Goal: Find specific page/section: Find specific page/section

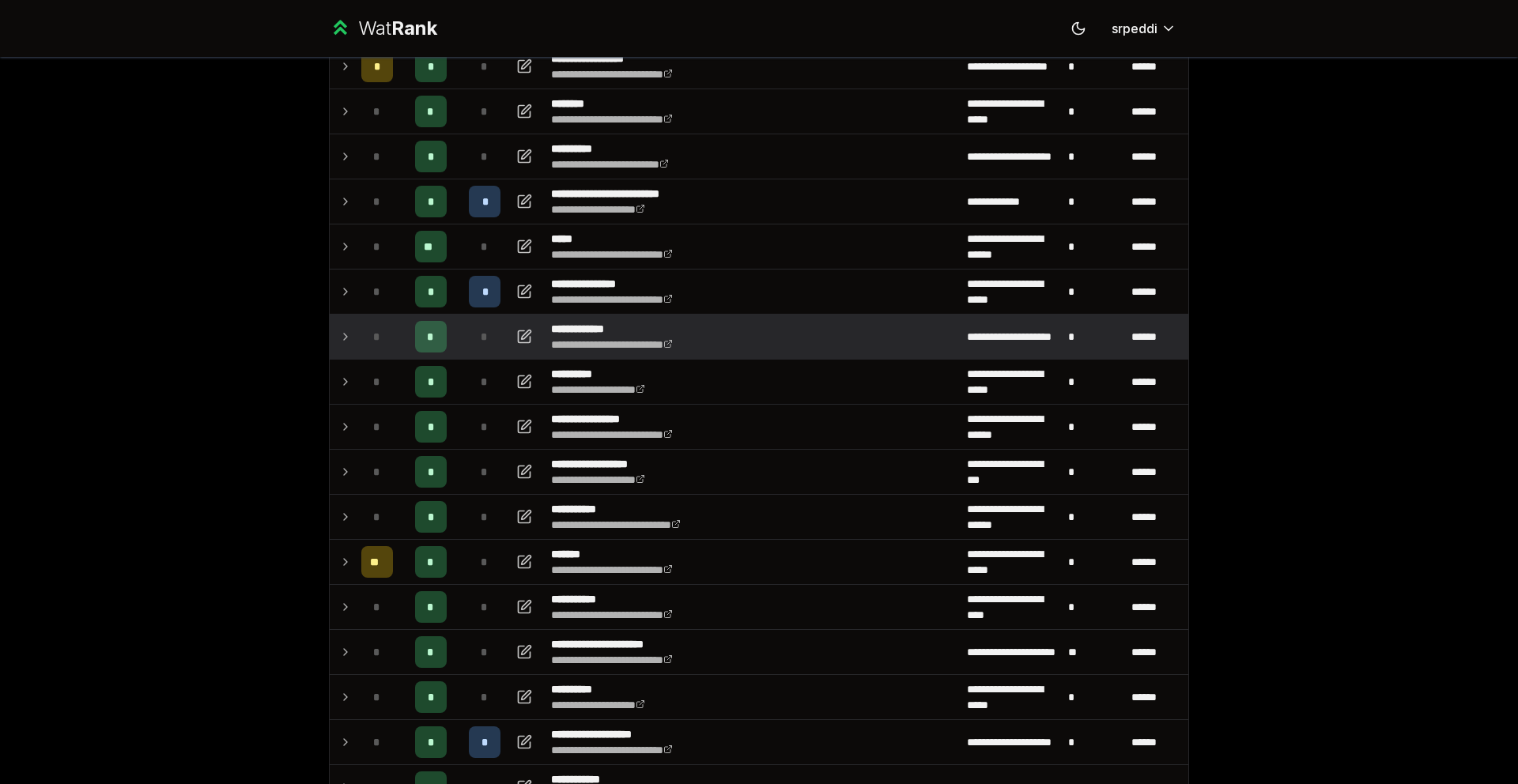
scroll to position [234, 0]
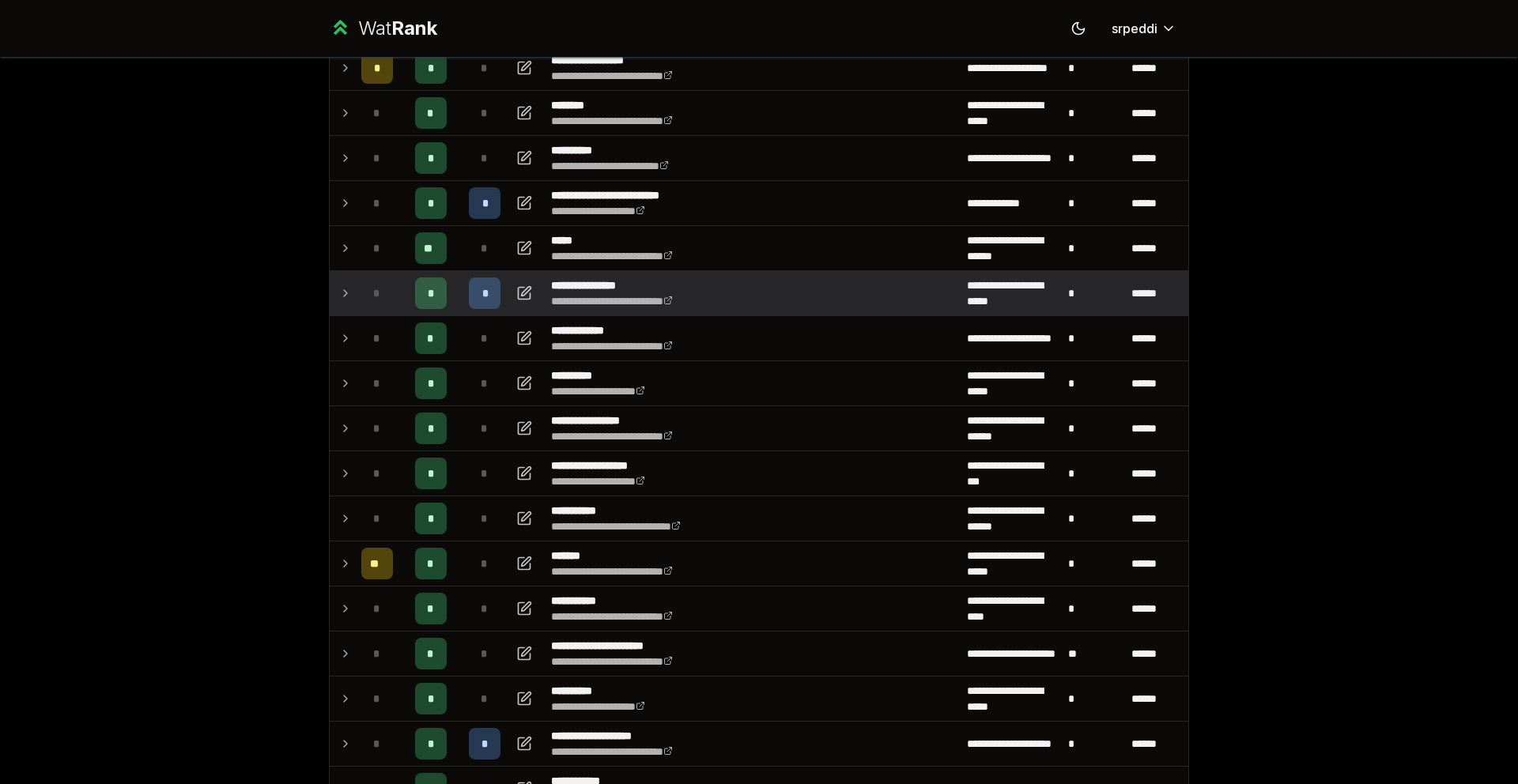
click at [344, 294] on icon at bounding box center [346, 293] width 3 height 7
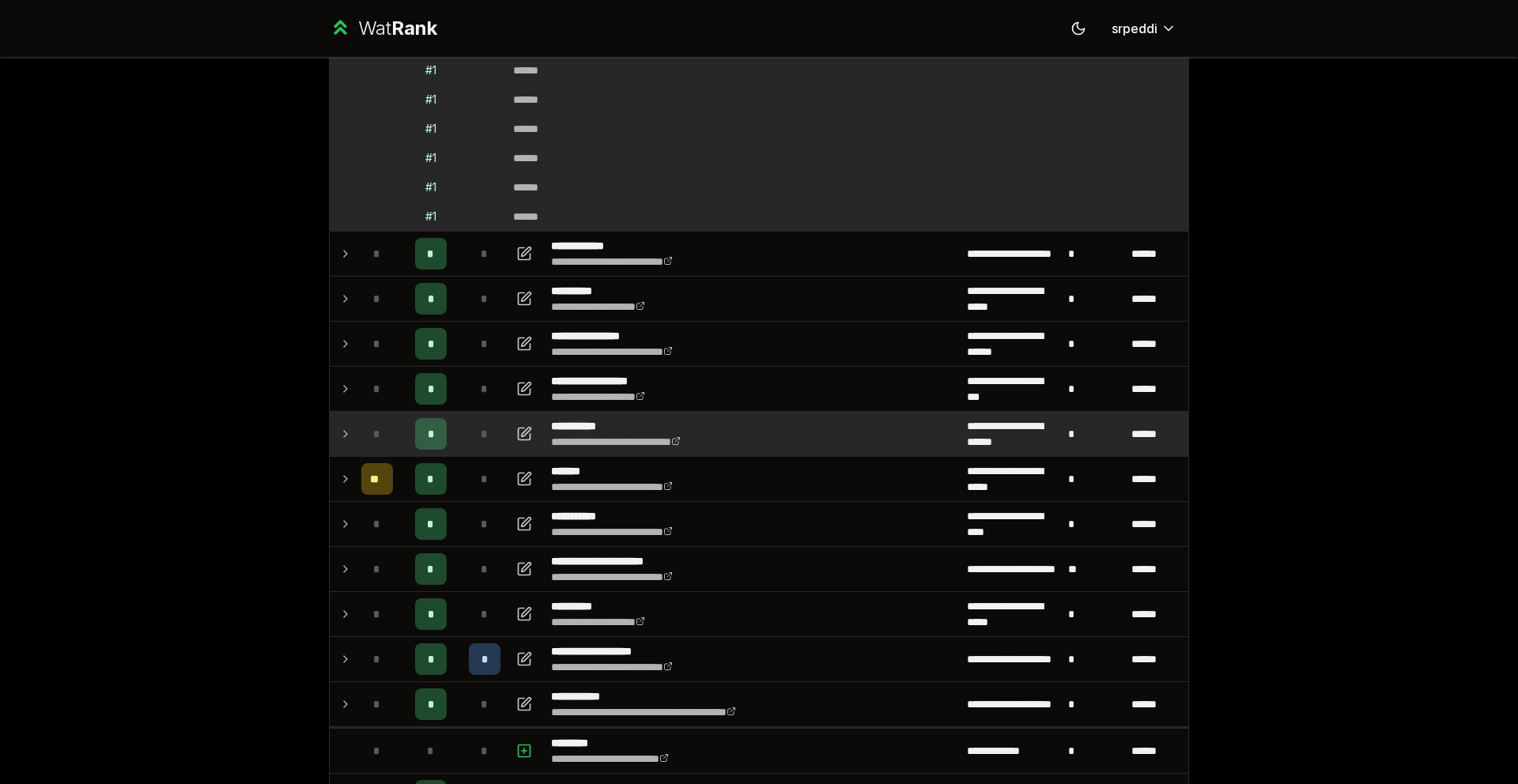
scroll to position [604, 0]
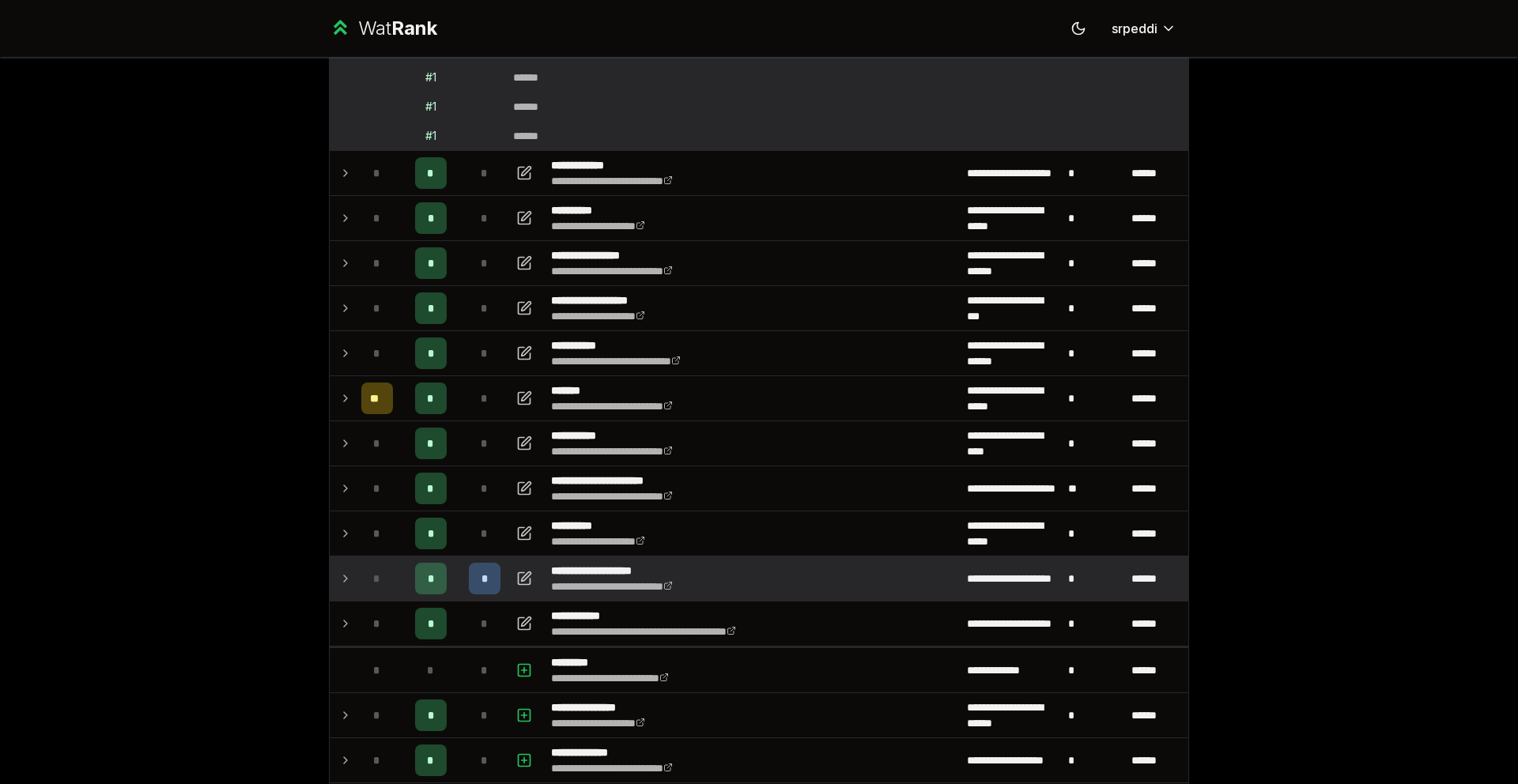
click at [344, 576] on icon at bounding box center [346, 579] width 3 height 7
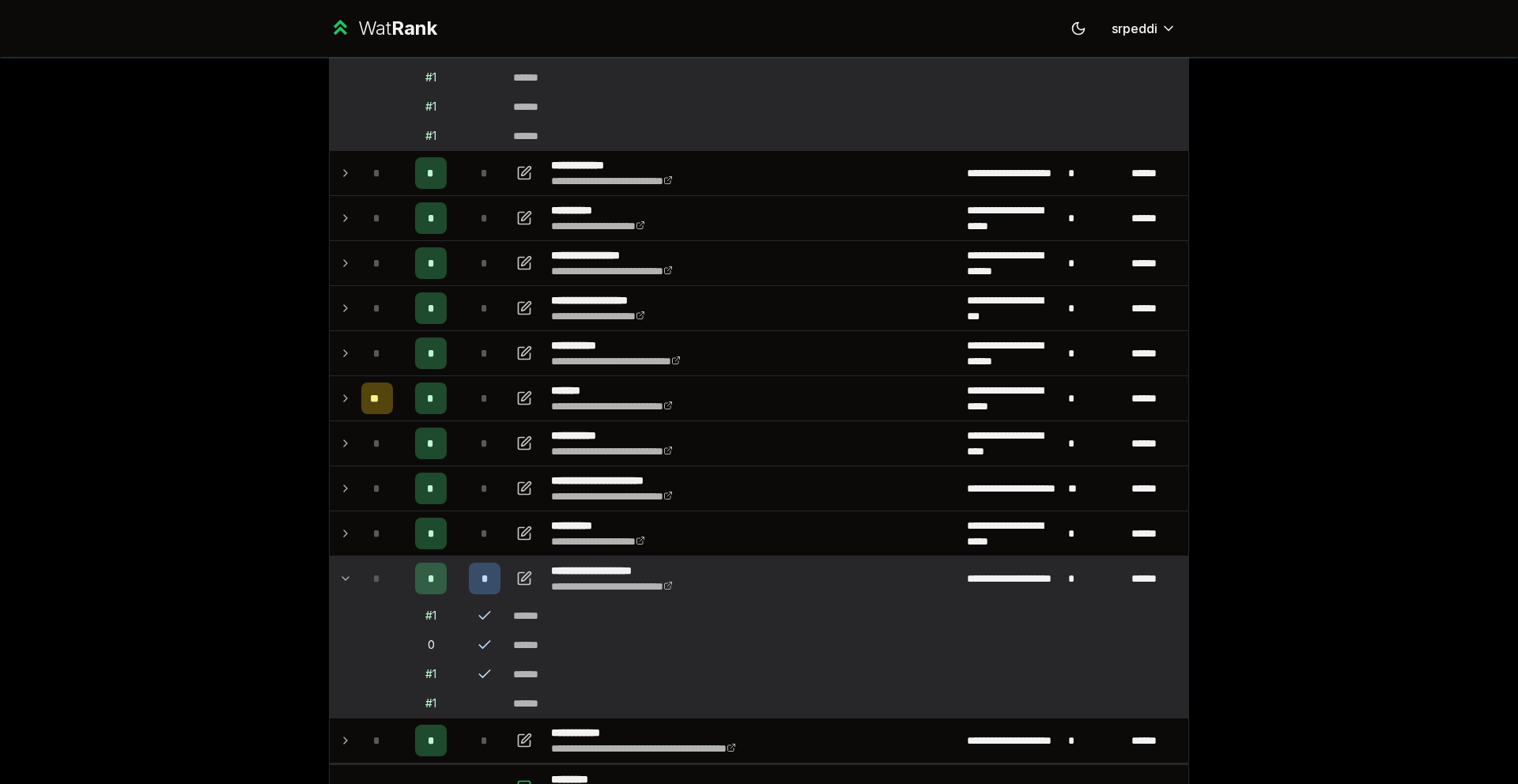
click at [339, 576] on icon at bounding box center [345, 578] width 12 height 19
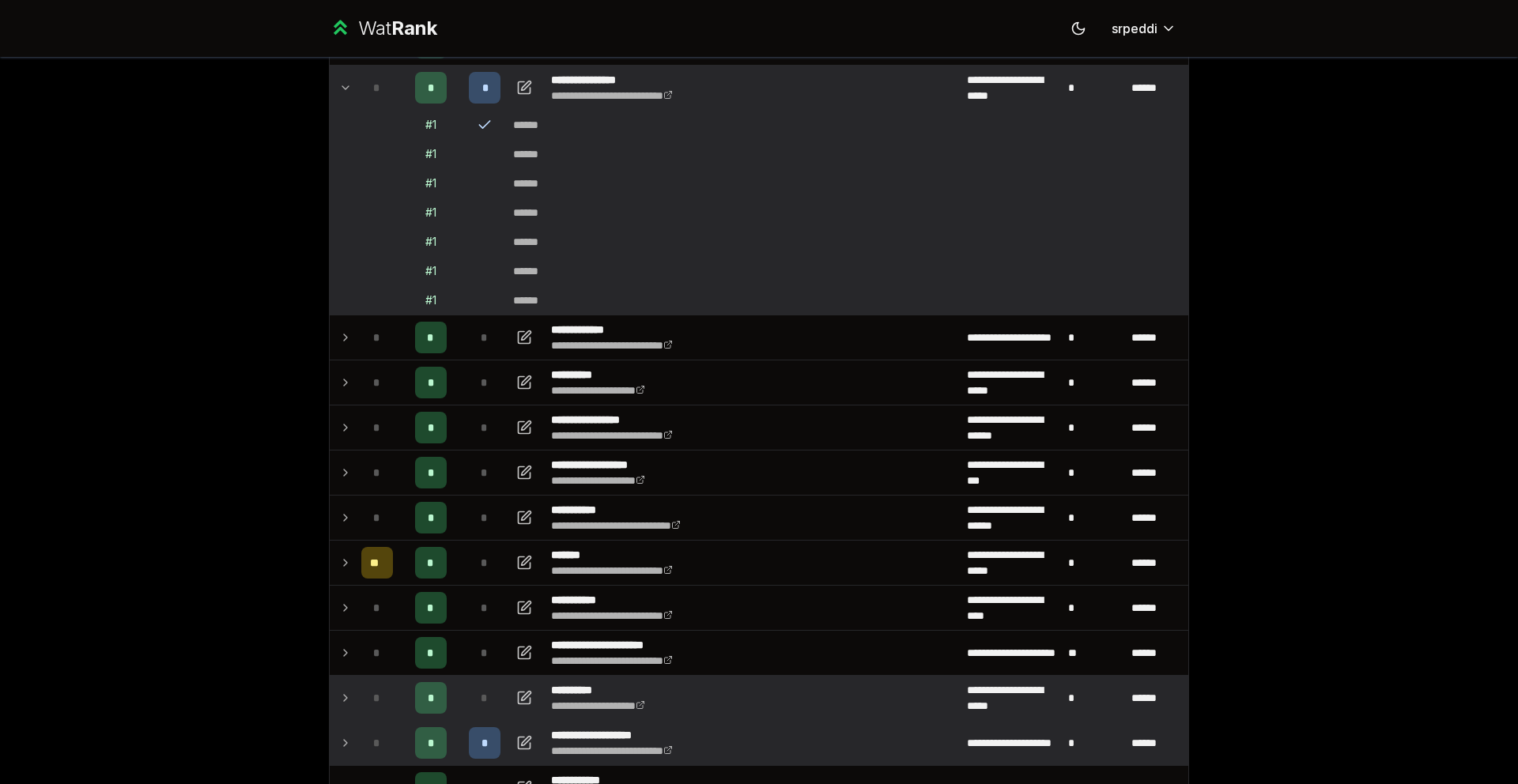
scroll to position [255, 0]
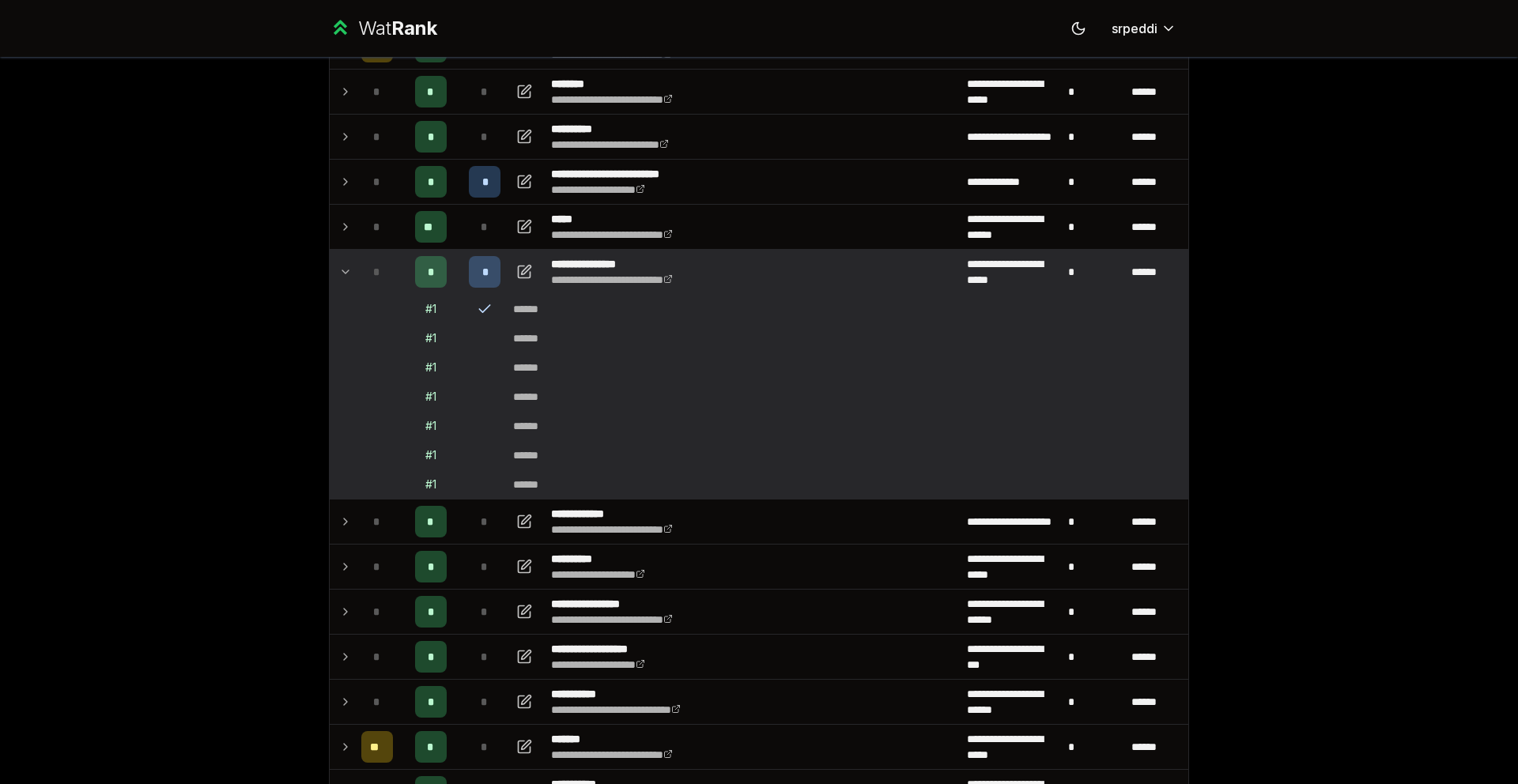
click at [342, 273] on icon at bounding box center [345, 272] width 12 height 19
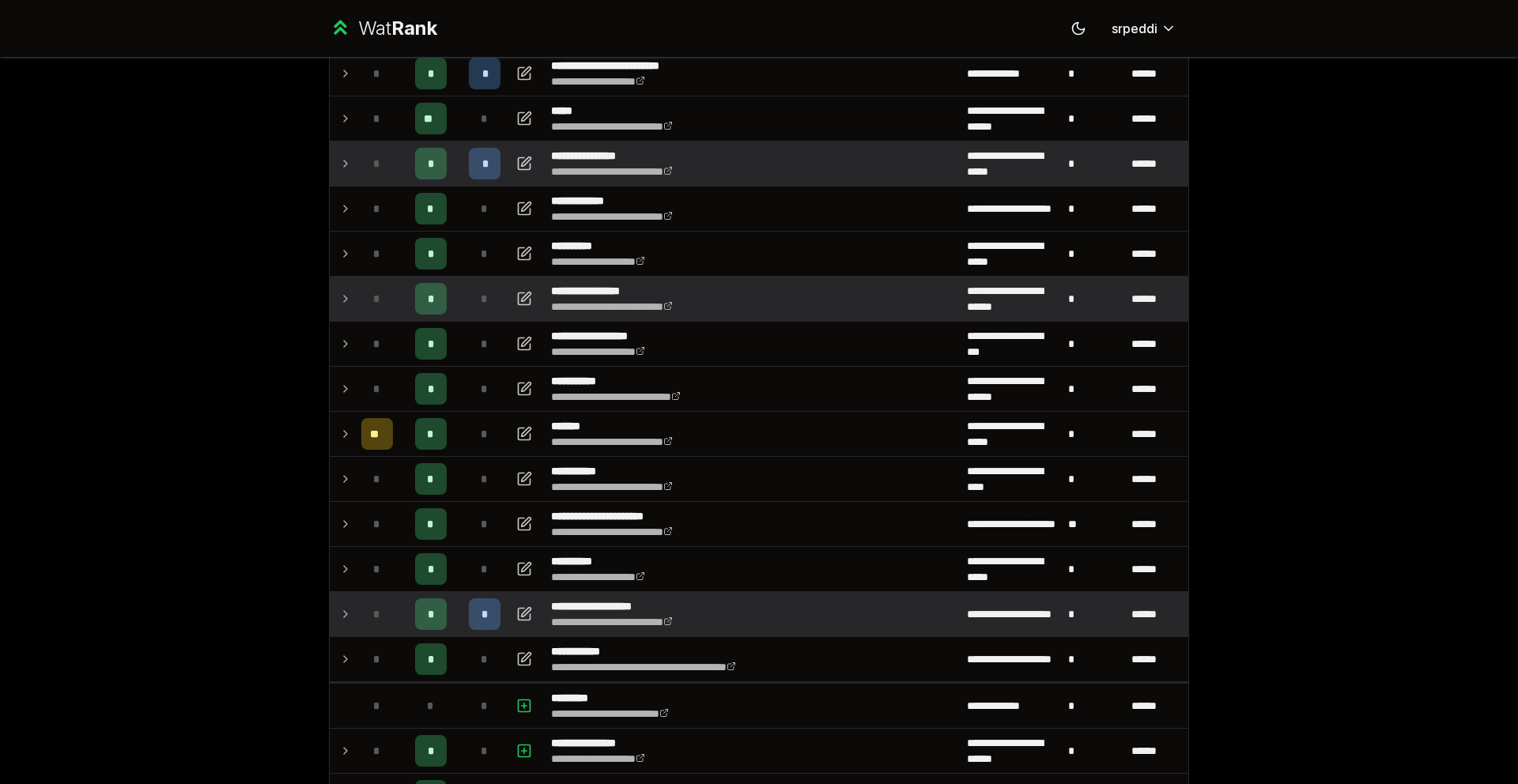
scroll to position [554, 0]
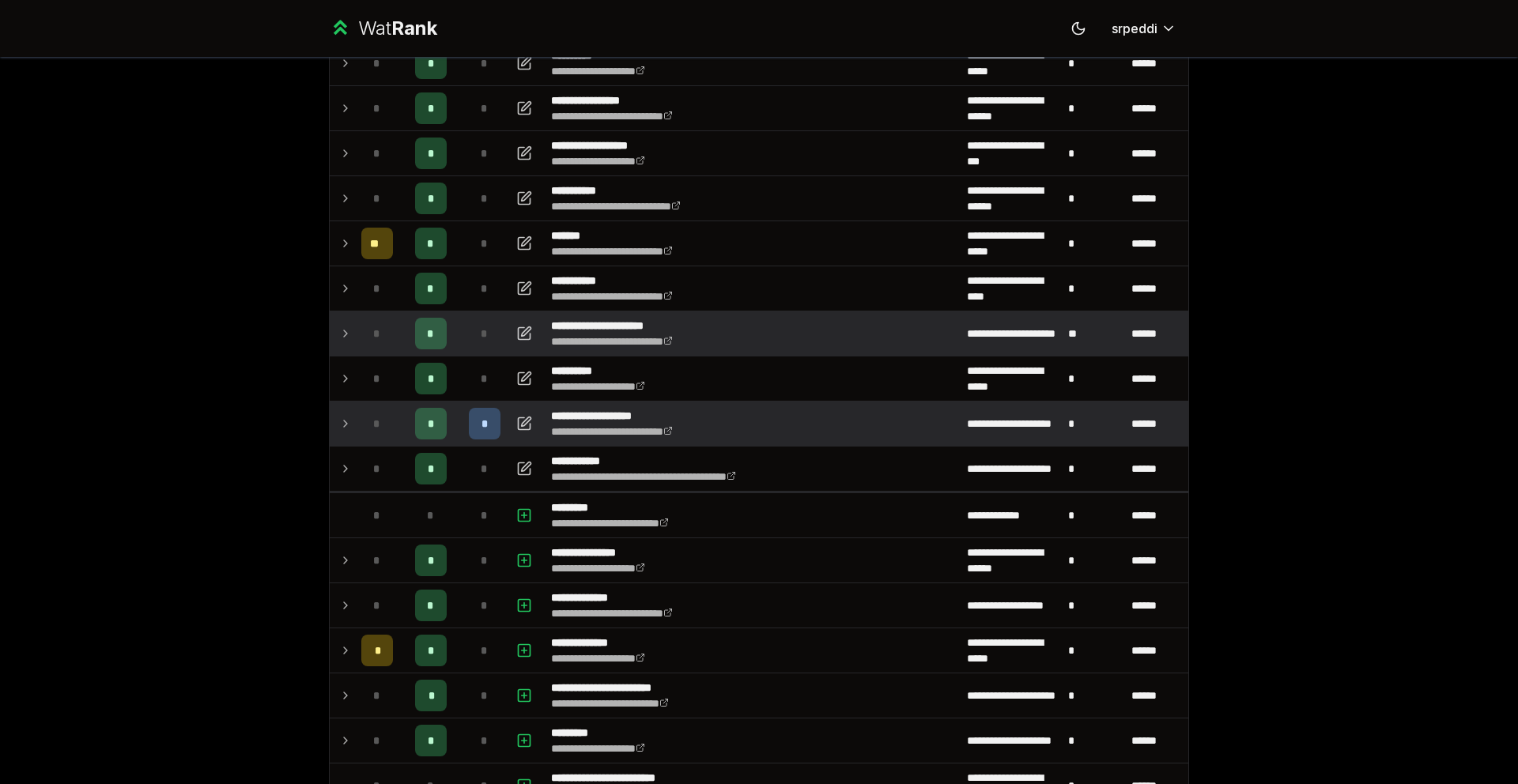
click at [346, 325] on icon at bounding box center [345, 333] width 12 height 19
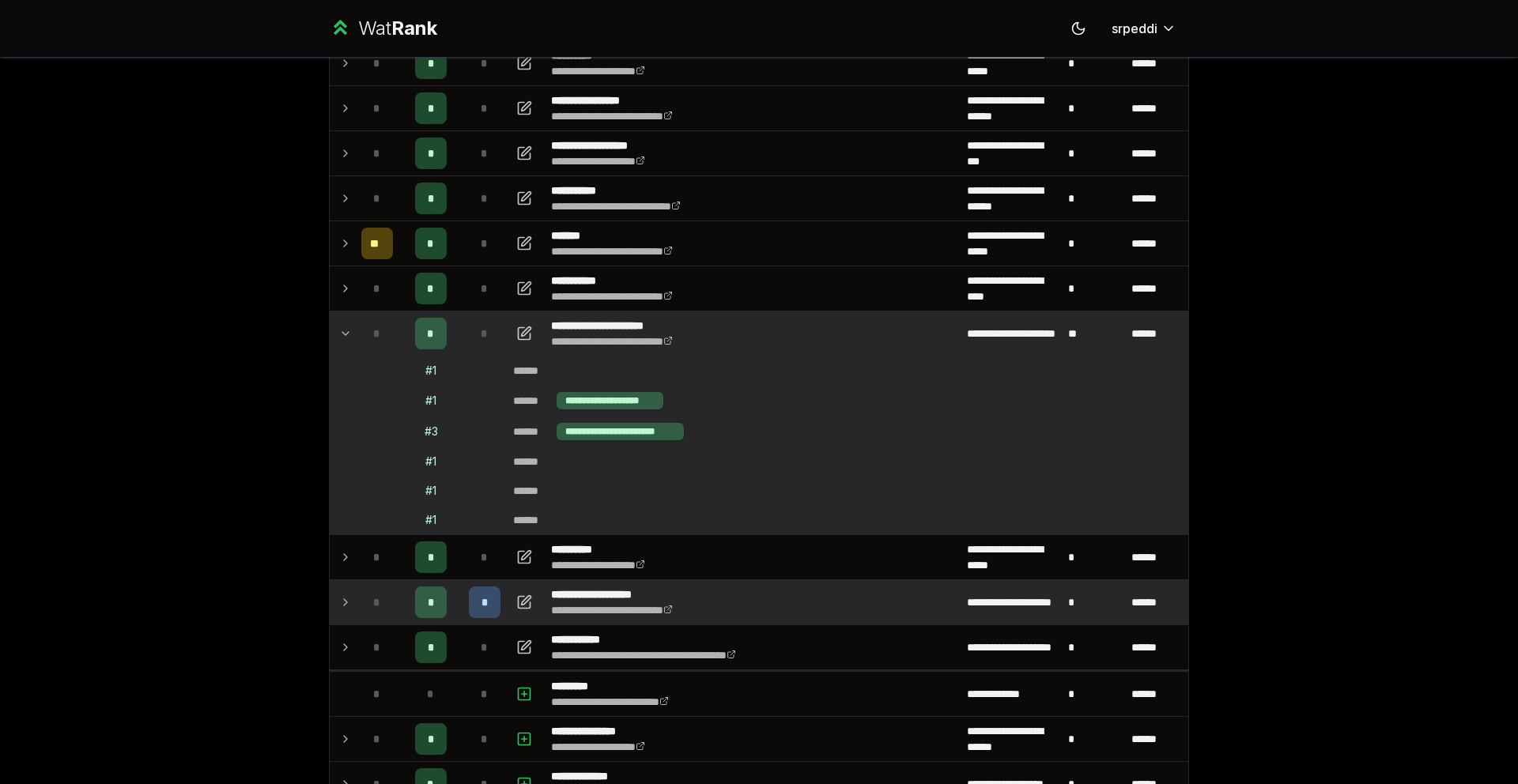
click at [355, 341] on td "*" at bounding box center [377, 333] width 44 height 44
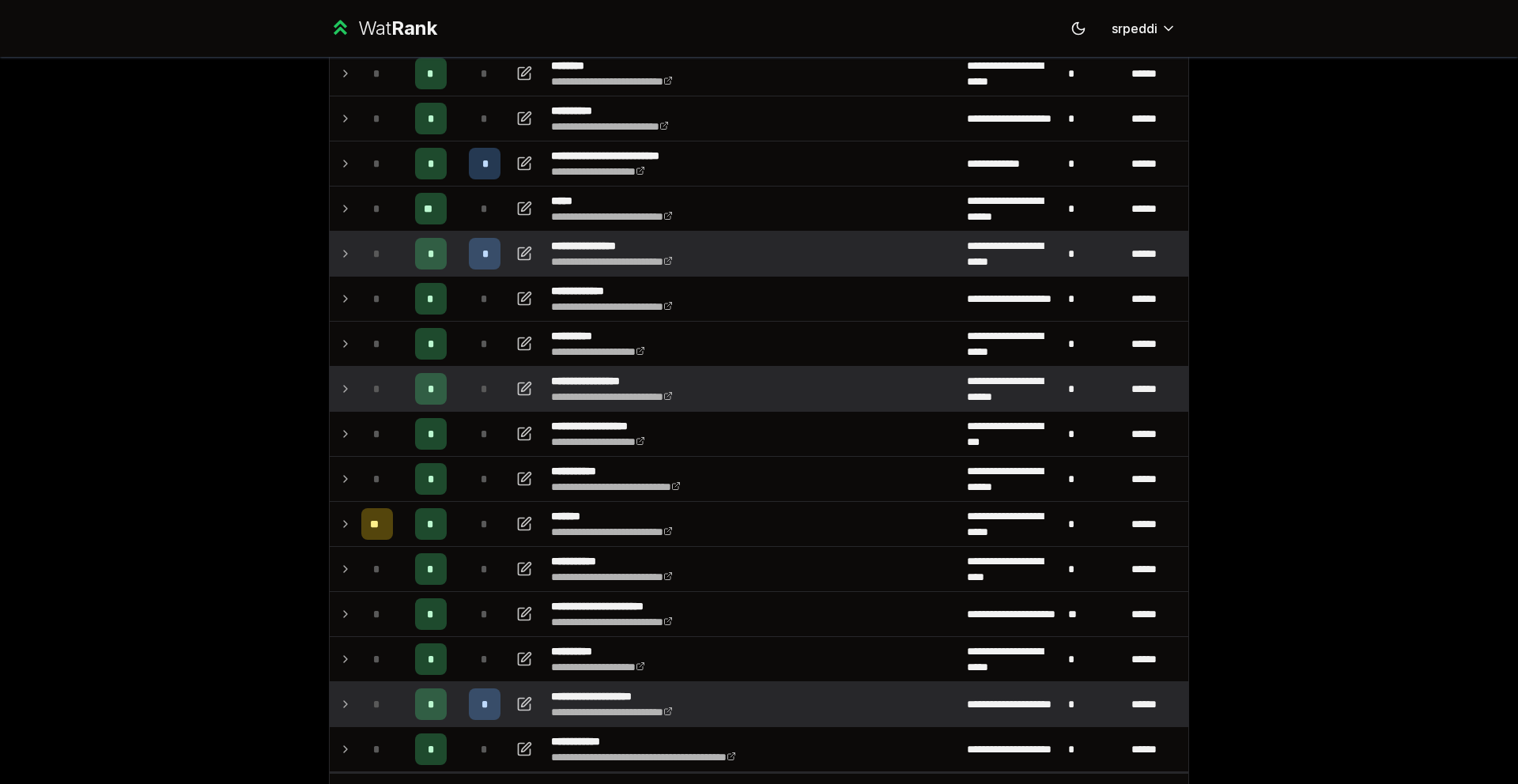
scroll to position [197, 0]
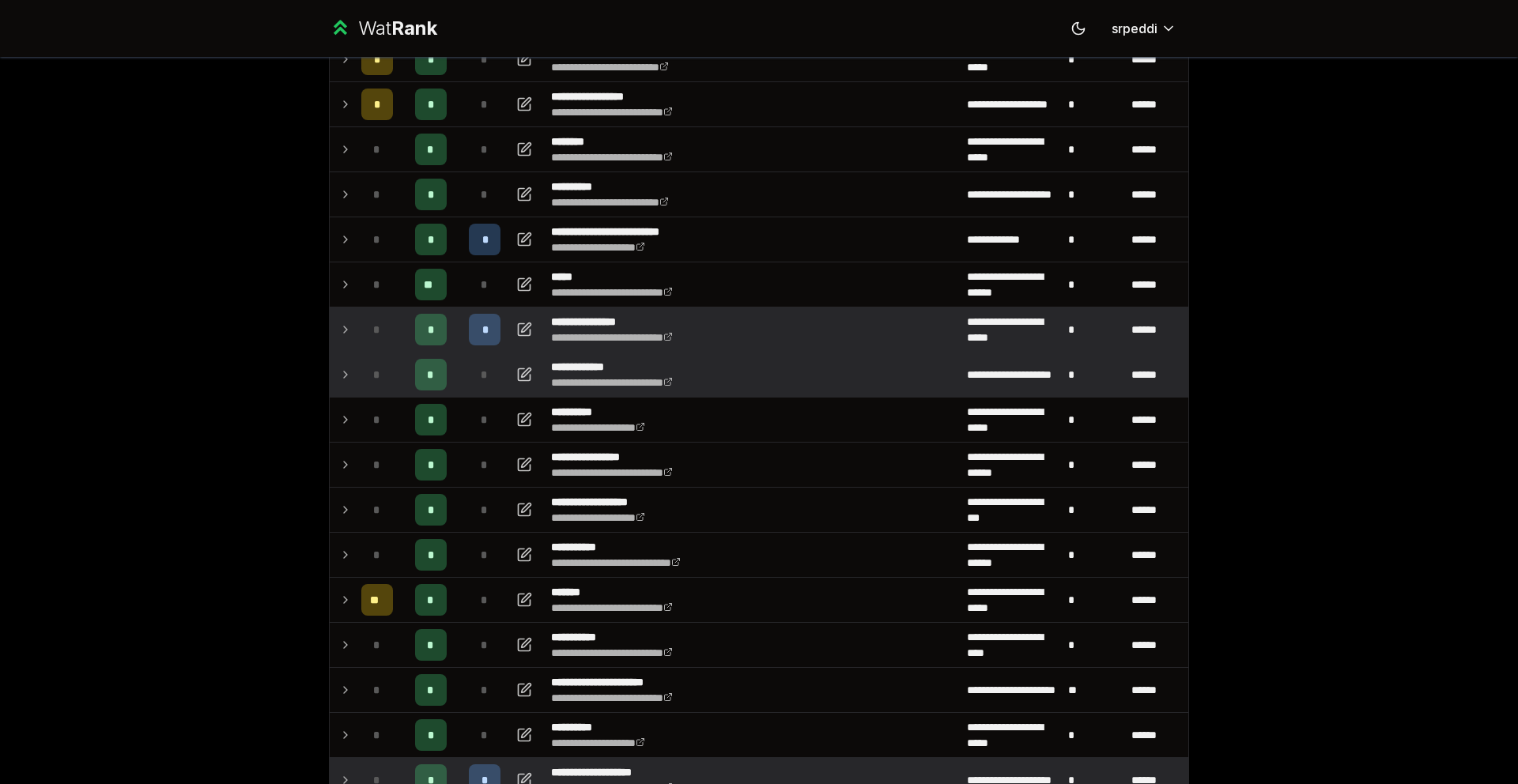
click at [340, 379] on icon at bounding box center [345, 374] width 12 height 19
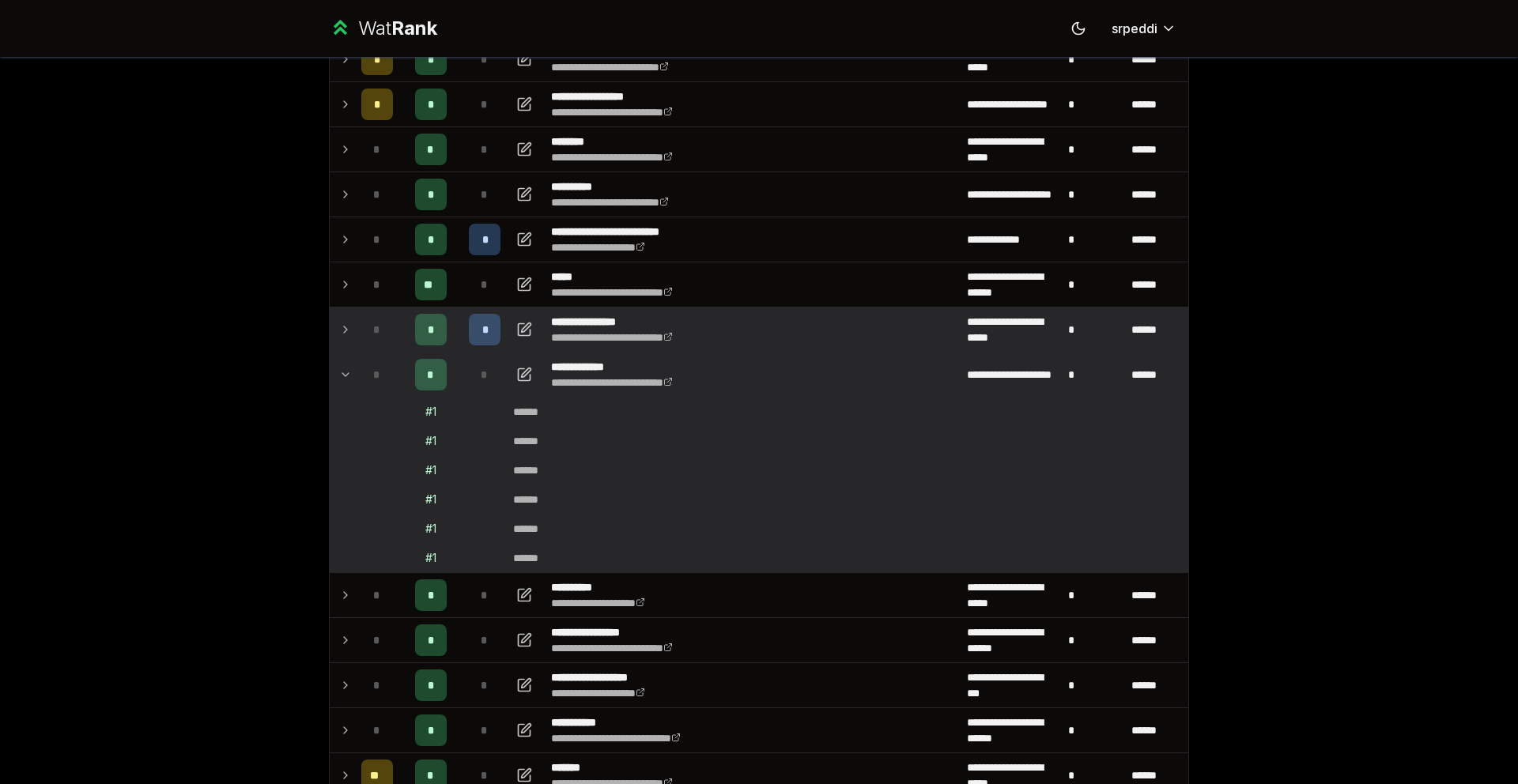
click at [340, 380] on icon at bounding box center [345, 374] width 12 height 19
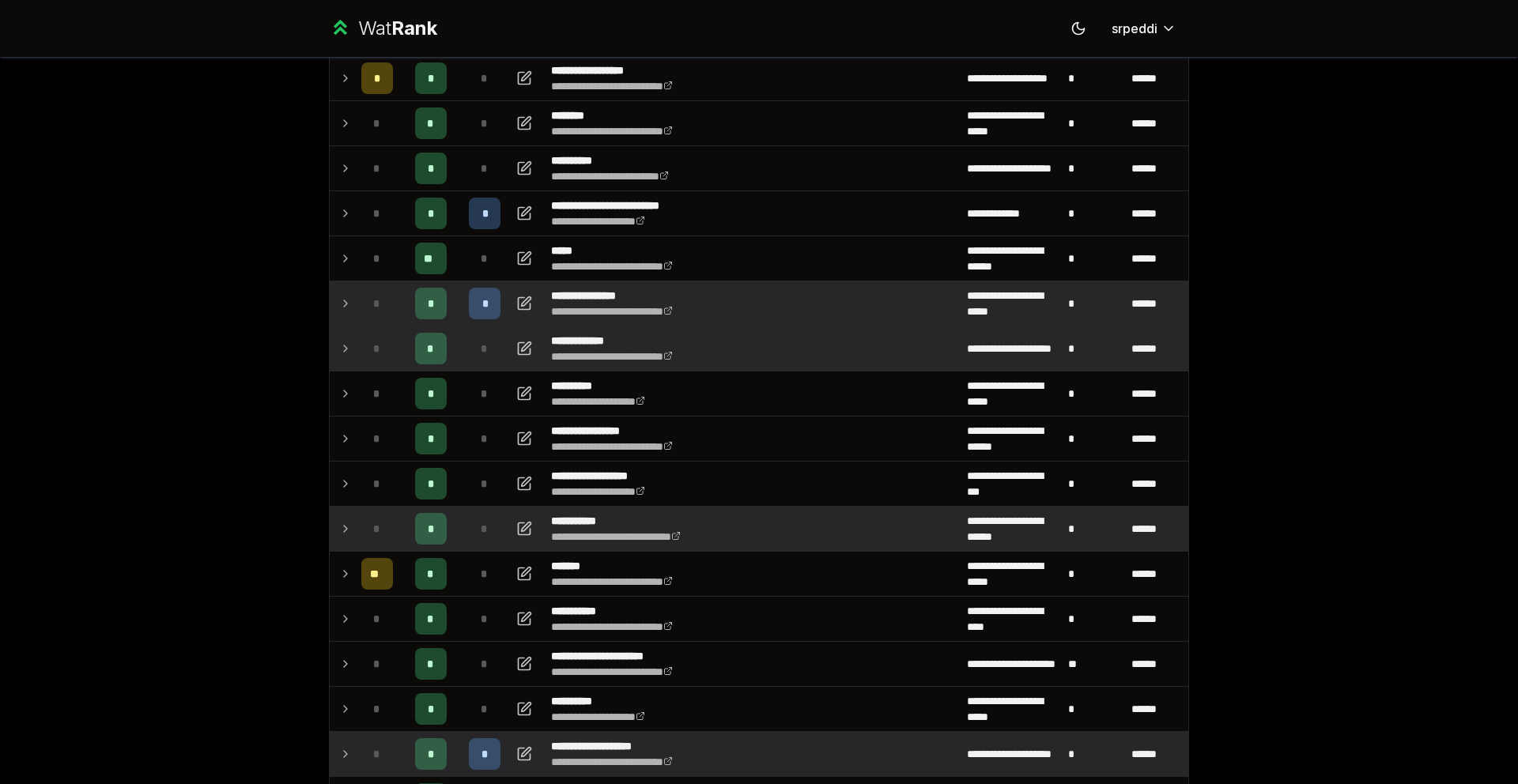
scroll to position [227, 0]
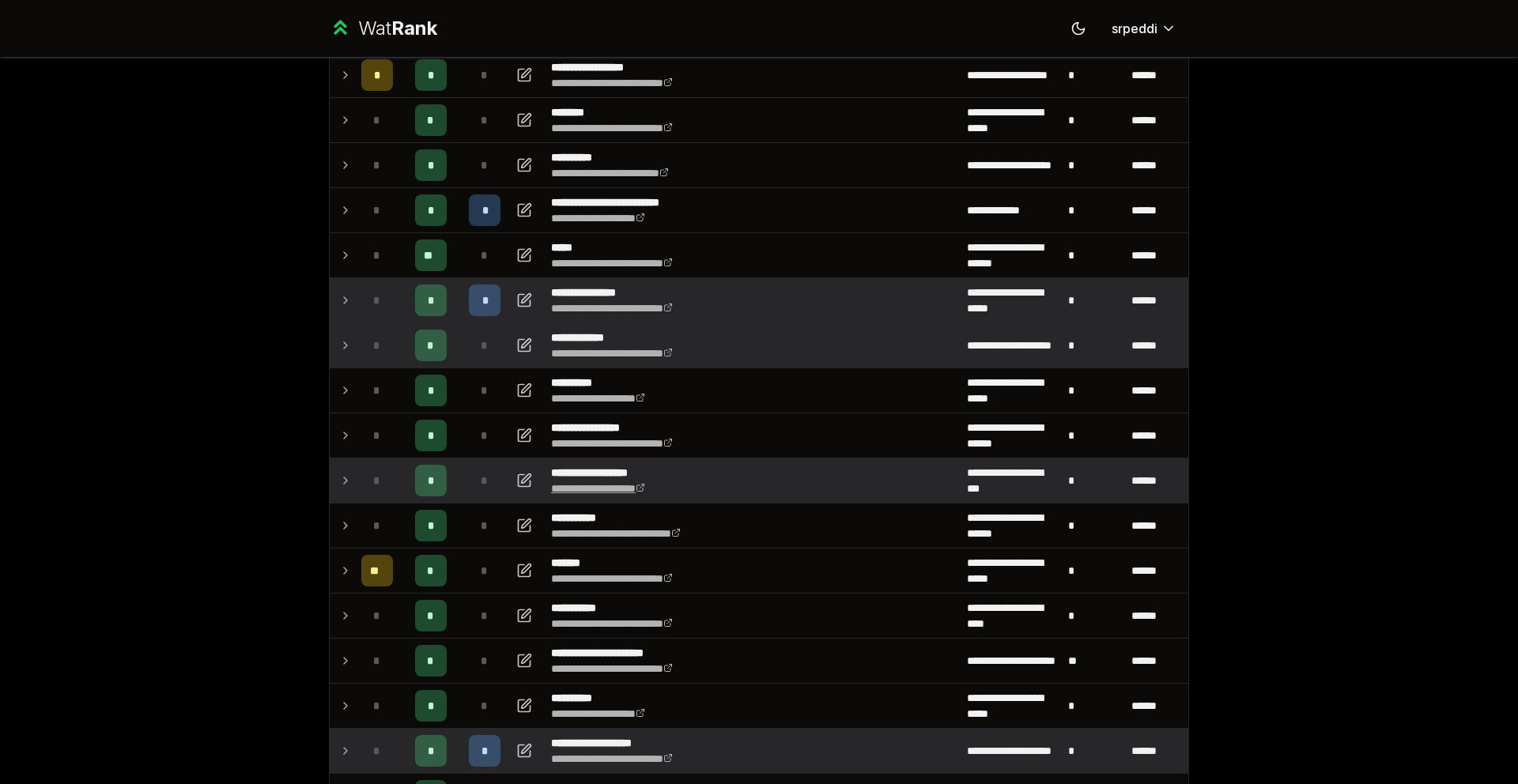
click at [645, 491] on icon at bounding box center [640, 487] width 9 height 9
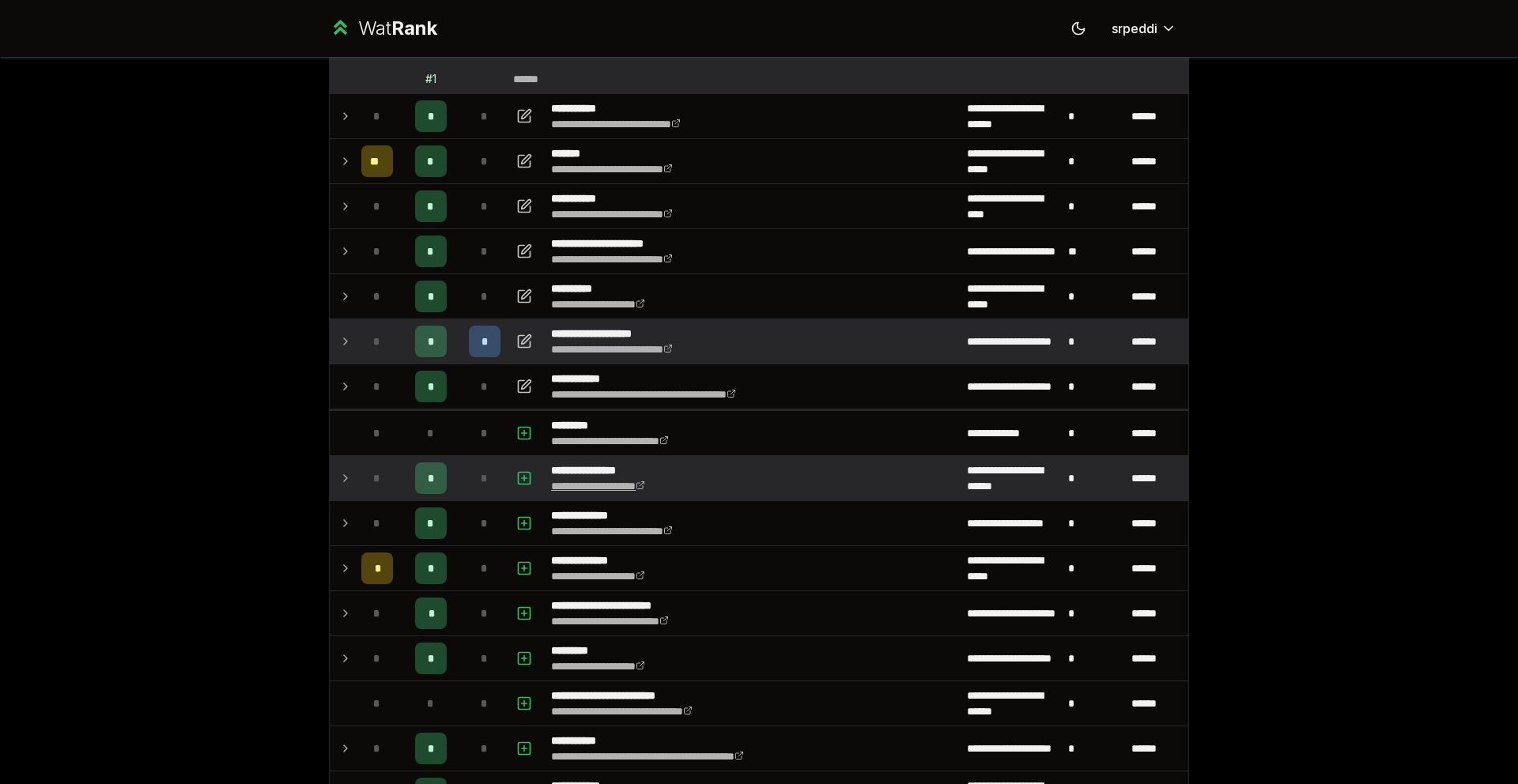
scroll to position [692, 0]
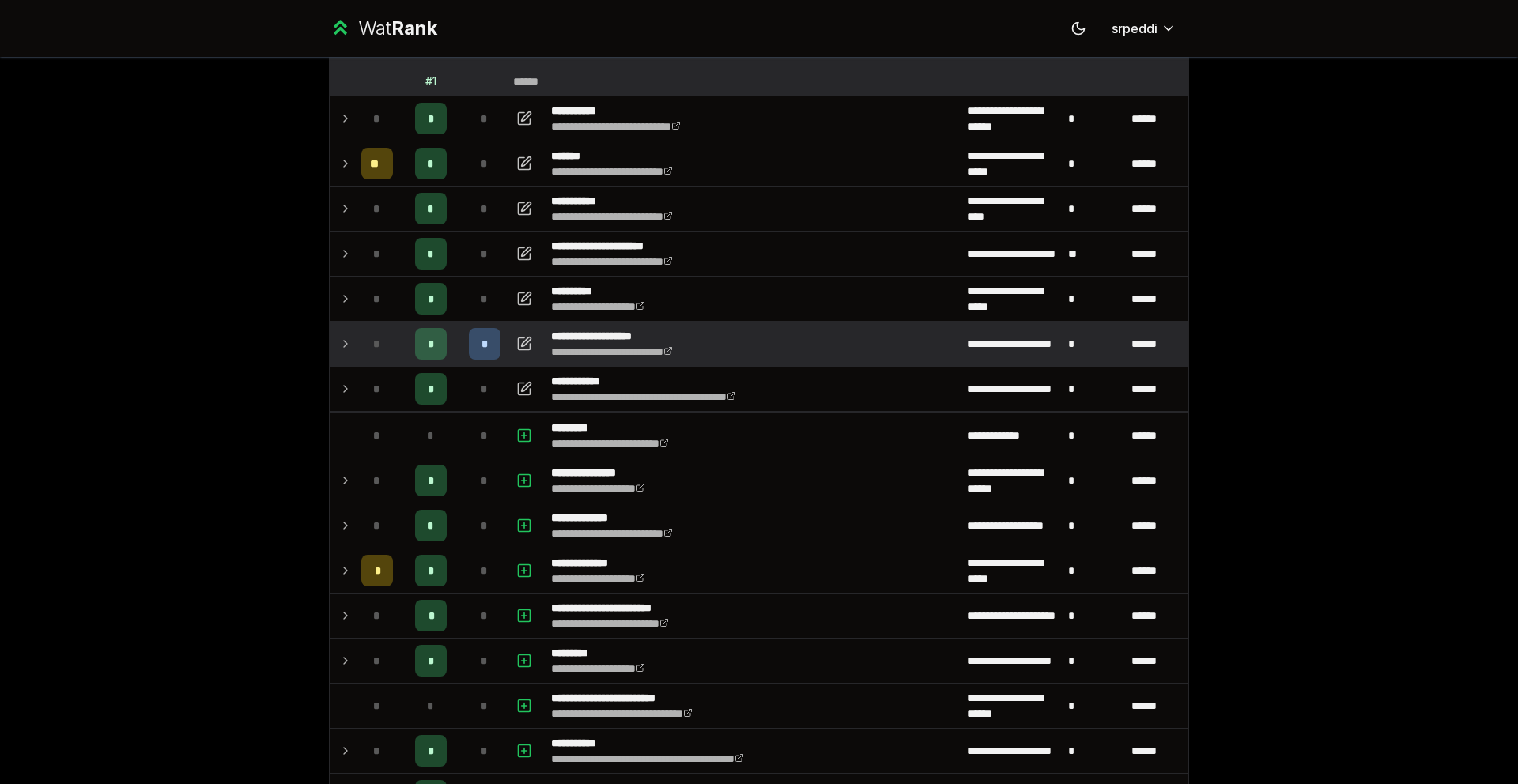
click at [344, 341] on icon at bounding box center [345, 343] width 12 height 19
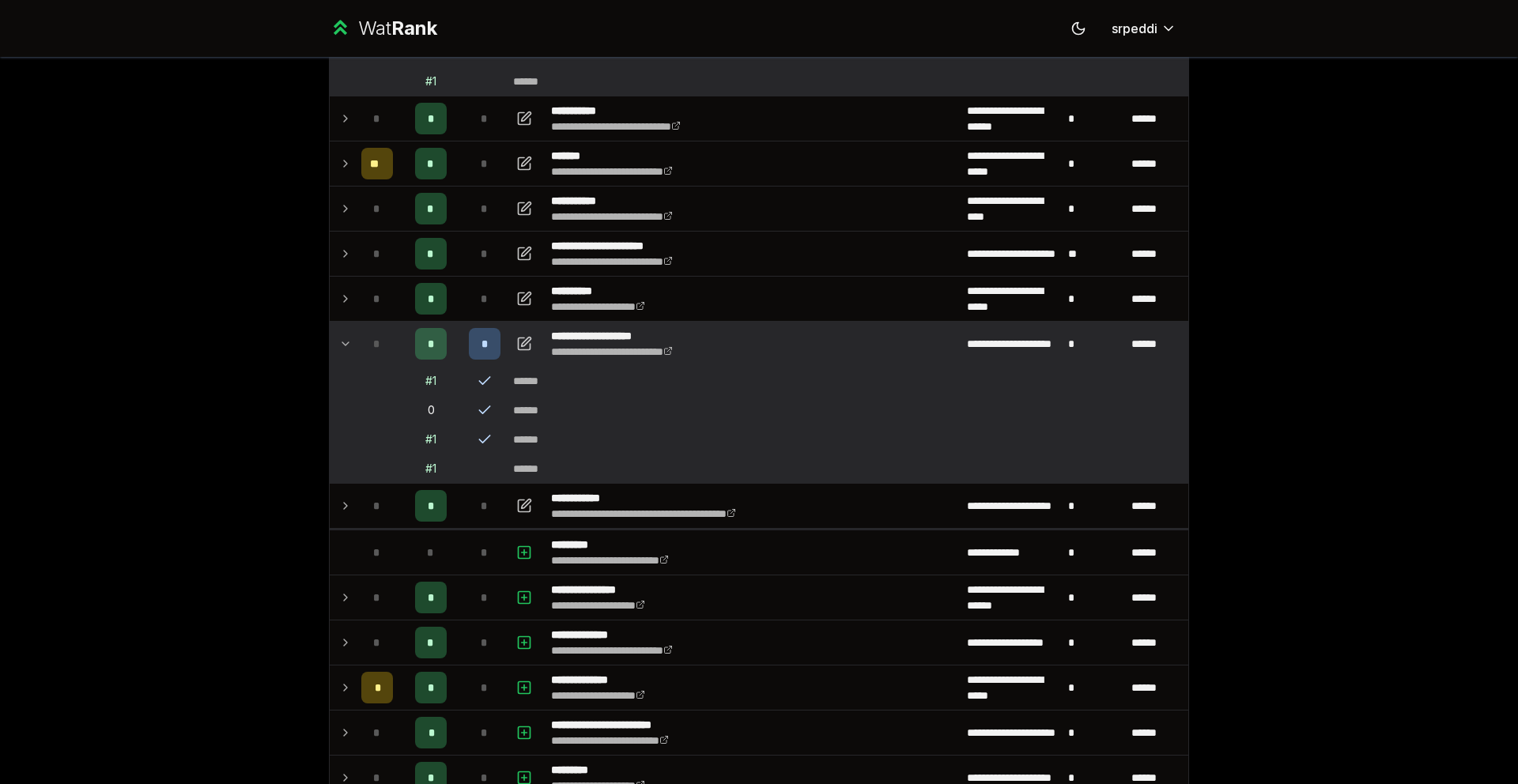
click at [344, 341] on icon at bounding box center [345, 343] width 12 height 19
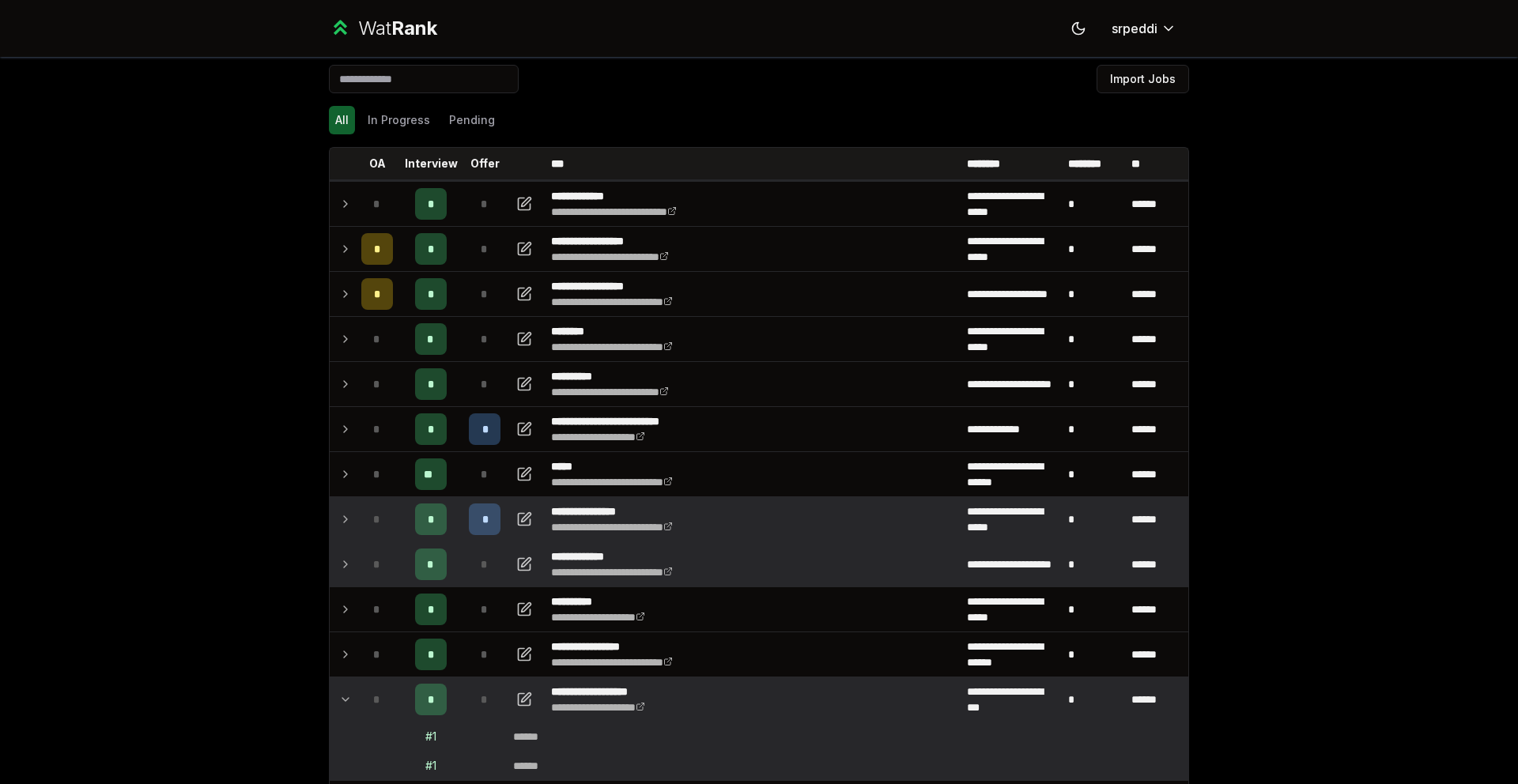
scroll to position [0, 0]
